Goal: Check status: Check status

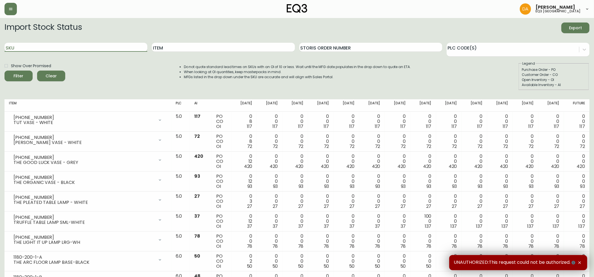
click at [12, 46] on input "SKU" at bounding box center [76, 47] width 143 height 9
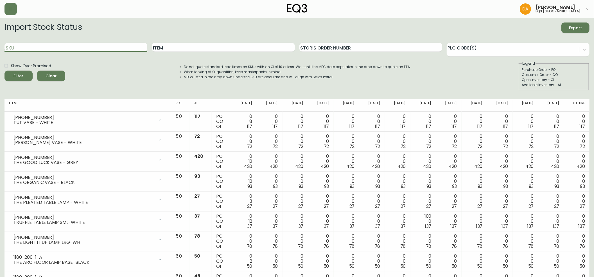
paste input "3020-374-23-A"
type input "3020-374-23-A"
click at [21, 75] on span "Filter" at bounding box center [19, 76] width 10 height 7
